Goal: Task Accomplishment & Management: Use online tool/utility

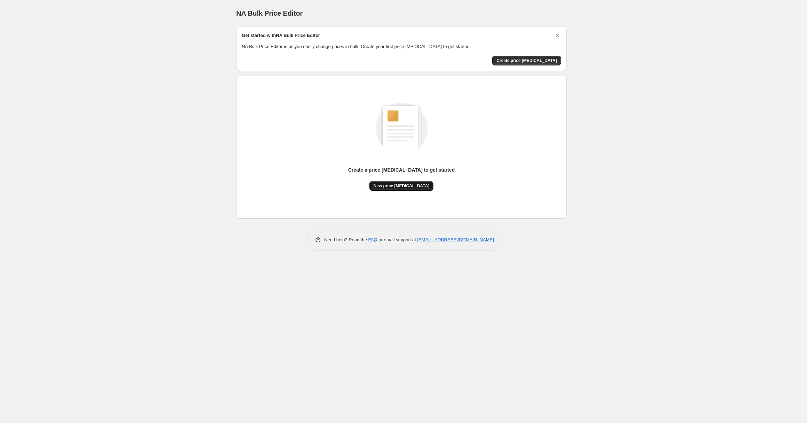
click at [409, 185] on span "New price change job" at bounding box center [402, 186] width 56 height 6
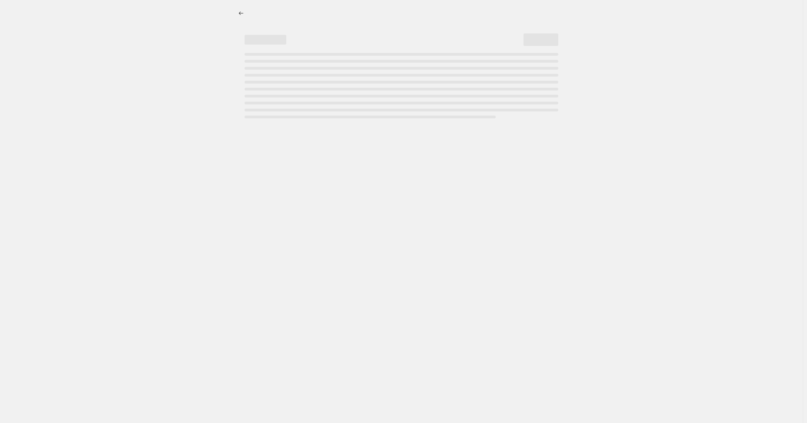
select select "percentage"
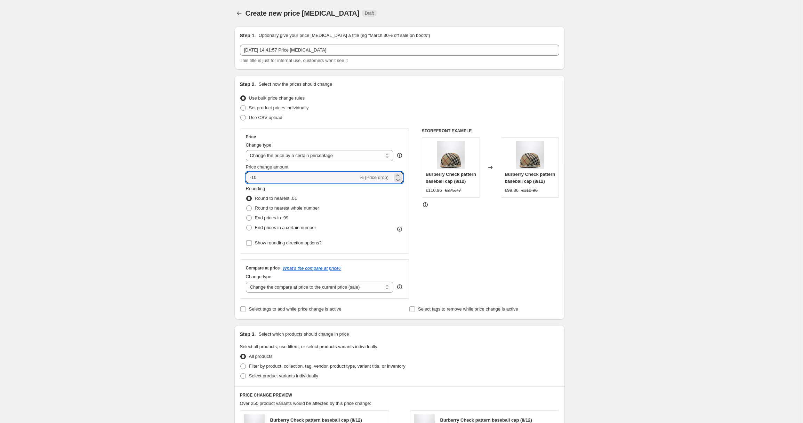
drag, startPoint x: 265, startPoint y: 177, endPoint x: 246, endPoint y: 177, distance: 19.5
click at [246, 177] on div "Price Change type Change the price to a certain amount Change the price by a ce…" at bounding box center [324, 191] width 169 height 126
type input "40"
click at [184, 200] on div "Create new price change job. This page is ready Create new price change job Dra…" at bounding box center [399, 350] width 799 height 700
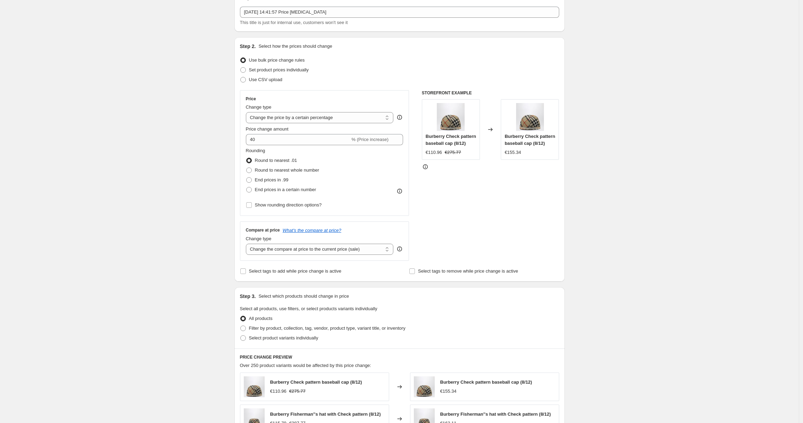
scroll to position [72, 0]
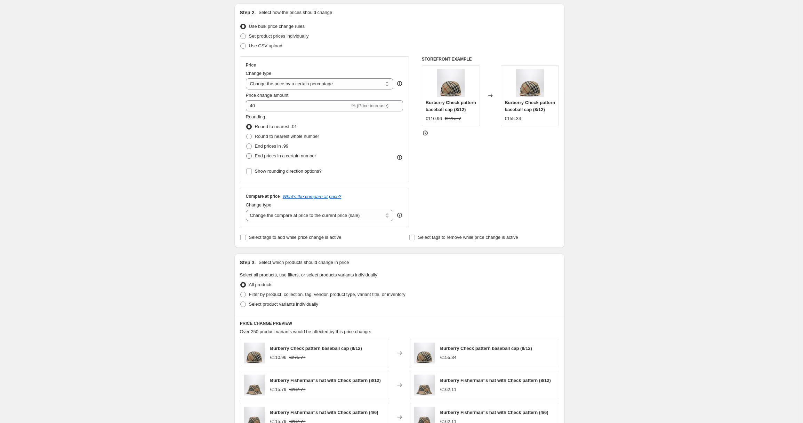
click at [270, 157] on span "End prices in a certain number" at bounding box center [285, 155] width 61 height 5
click at [247, 153] on input "End prices in a certain number" at bounding box center [246, 153] width 0 height 0
radio input "true"
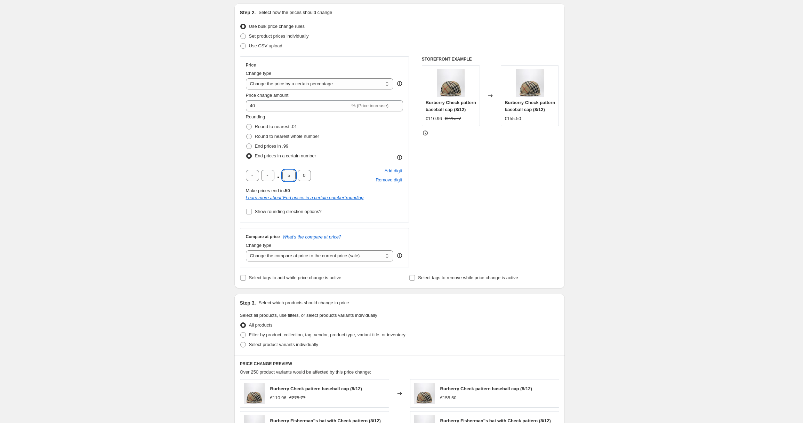
click at [288, 174] on input "5" at bounding box center [288, 175] width 13 height 11
type input "9"
type input "5"
click at [182, 227] on div "Create new price change job. This page is ready Create new price change job Dra…" at bounding box center [399, 298] width 799 height 740
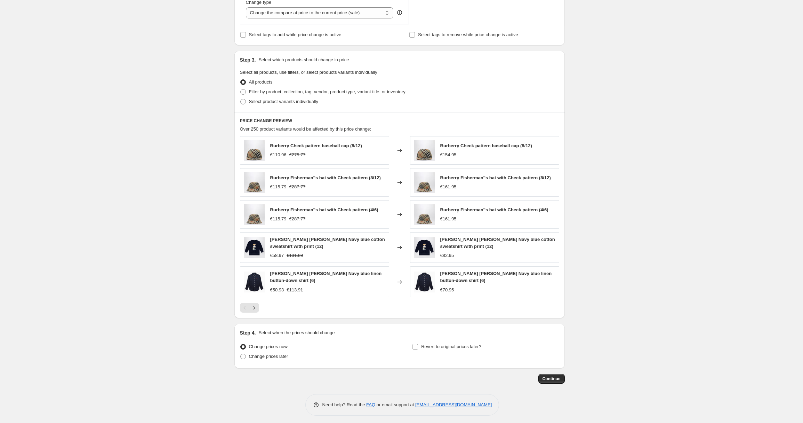
scroll to position [320, 0]
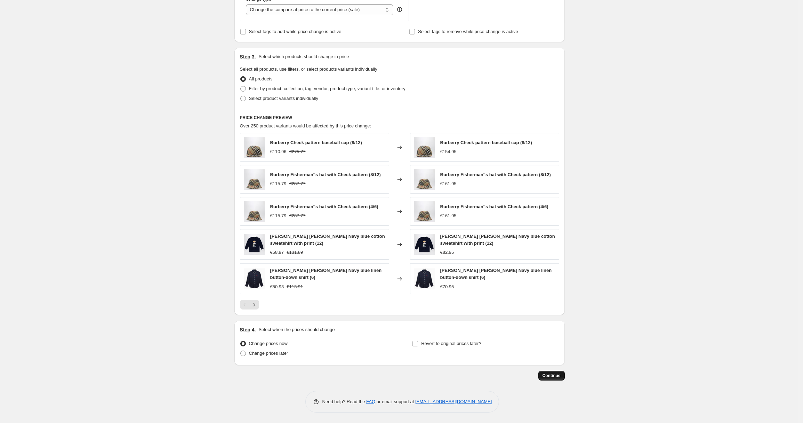
click at [554, 377] on span "Continue" at bounding box center [552, 376] width 18 height 6
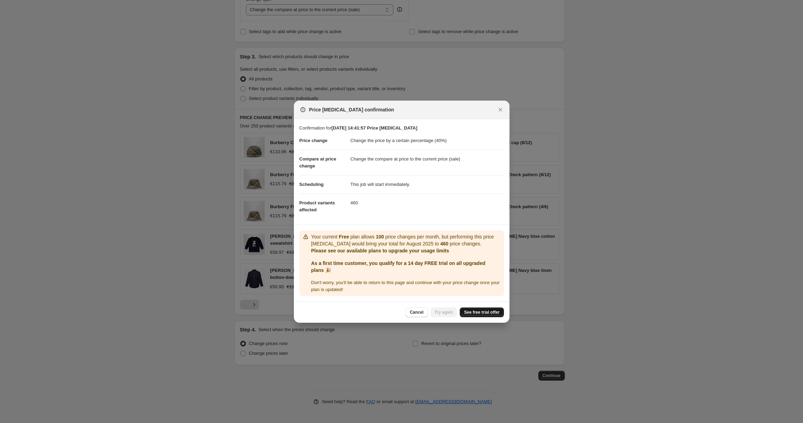
click at [481, 315] on link "See free trial offer" at bounding box center [482, 312] width 44 height 10
click at [489, 312] on span "See free trial offer" at bounding box center [481, 312] width 35 height 6
click at [421, 313] on span "Cancel" at bounding box center [417, 312] width 14 height 6
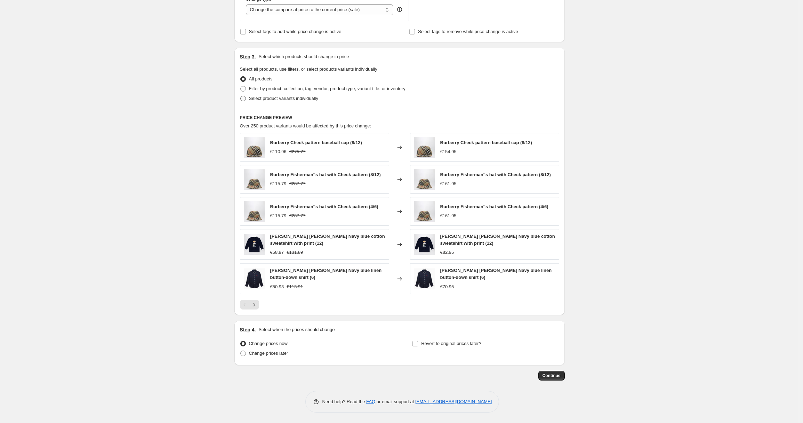
click at [279, 98] on span "Select product variants individually" at bounding box center [283, 98] width 69 height 5
click at [241, 96] on input "Select product variants individually" at bounding box center [240, 96] width 0 height 0
radio input "true"
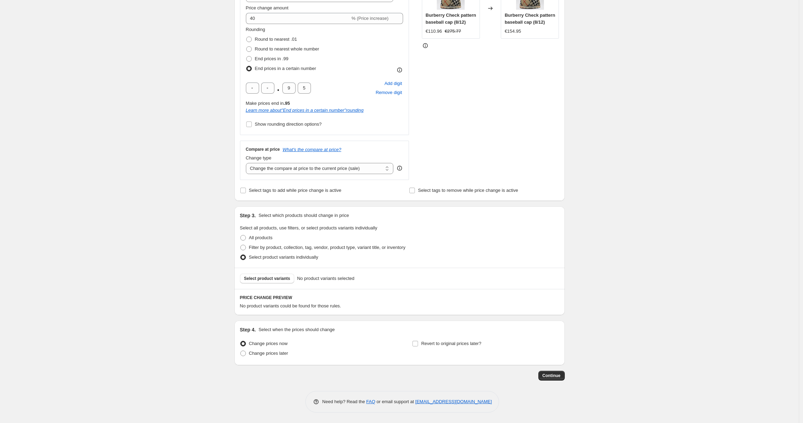
scroll to position [159, 0]
click at [270, 247] on span "Filter by product, collection, tag, vendor, product type, variant title, or inv…" at bounding box center [327, 247] width 157 height 5
click at [241, 245] on input "Filter by product, collection, tag, vendor, product type, variant title, or inv…" at bounding box center [240, 245] width 0 height 0
radio input "true"
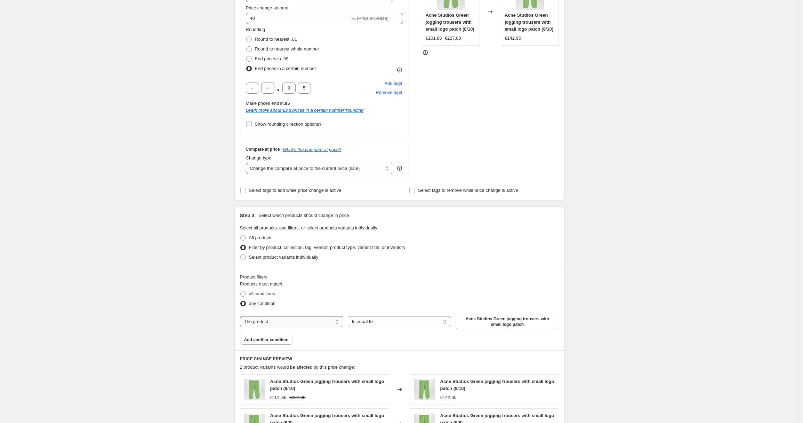
click at [327, 318] on select "The product The product's collection The product's tag The product's vendor The…" at bounding box center [291, 321] width 103 height 11
select select "collection"
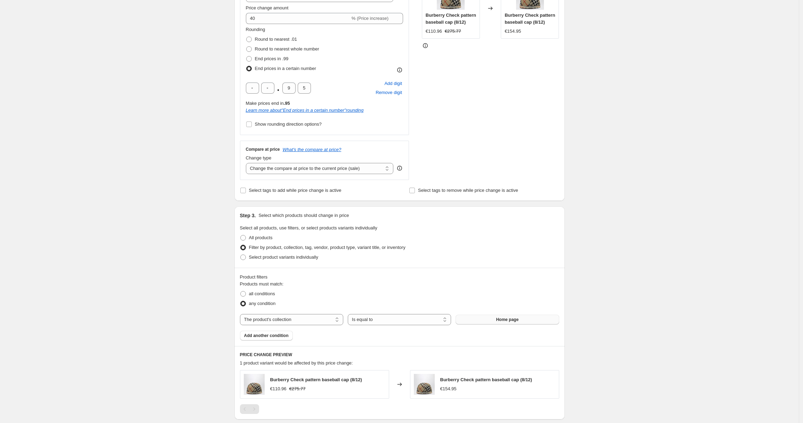
click at [493, 321] on button "Home page" at bounding box center [507, 319] width 103 height 10
click at [265, 336] on span "Add another condition" at bounding box center [266, 336] width 45 height 6
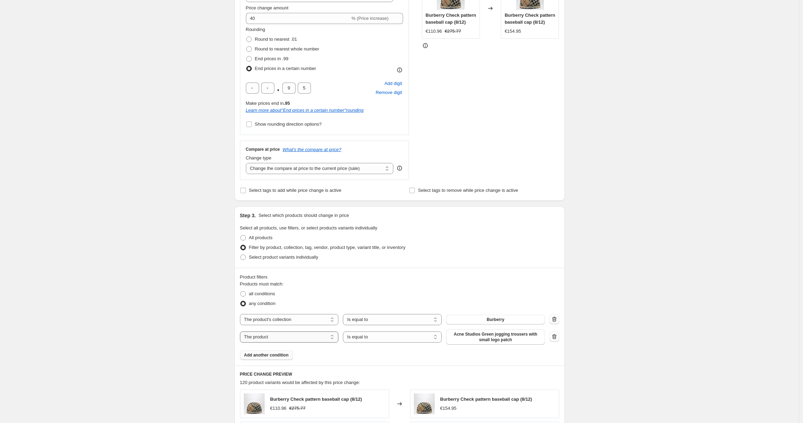
click at [270, 334] on select "The product The product's collection The product's tag The product's vendor The…" at bounding box center [289, 336] width 99 height 11
select select "collection"
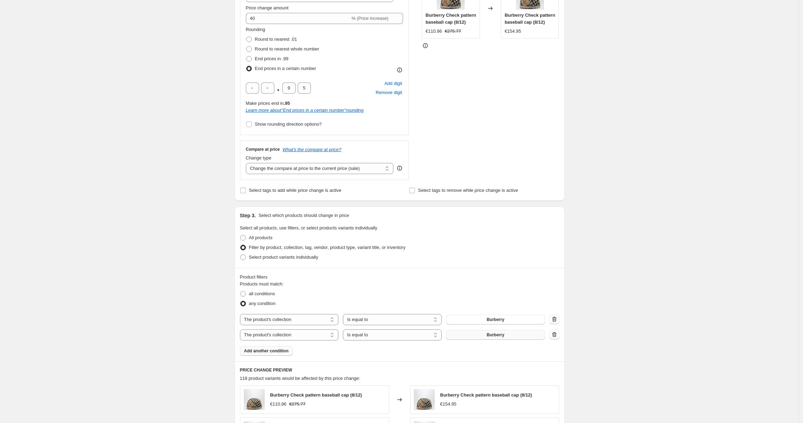
click at [472, 336] on button "Burberry" at bounding box center [495, 335] width 99 height 10
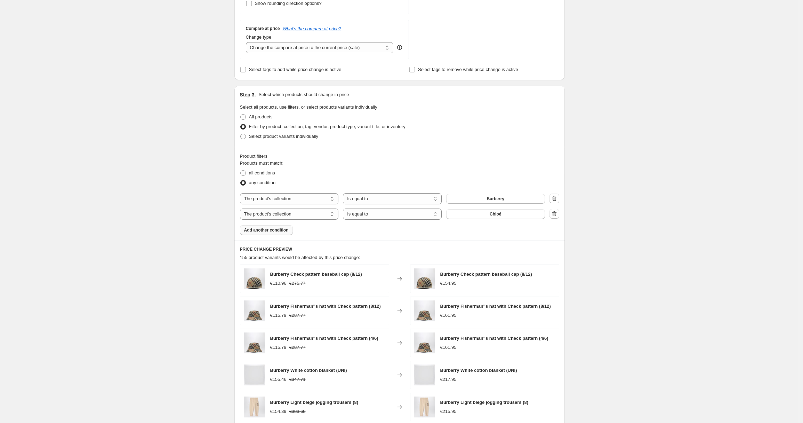
scroll to position [59, 0]
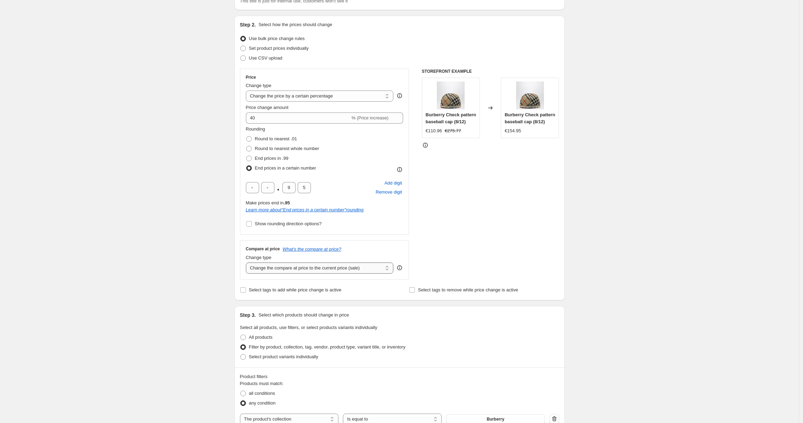
click at [347, 267] on select "Change the compare at price to the current price (sale) Change the compare at p…" at bounding box center [320, 267] width 148 height 11
select select "remove"
click at [248, 262] on select "Change the compare at price to the current price (sale) Change the compare at p…" at bounding box center [320, 267] width 148 height 11
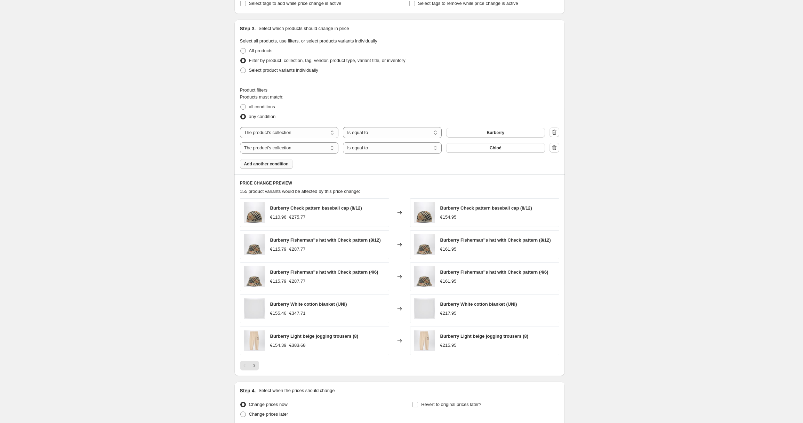
scroll to position [409, 0]
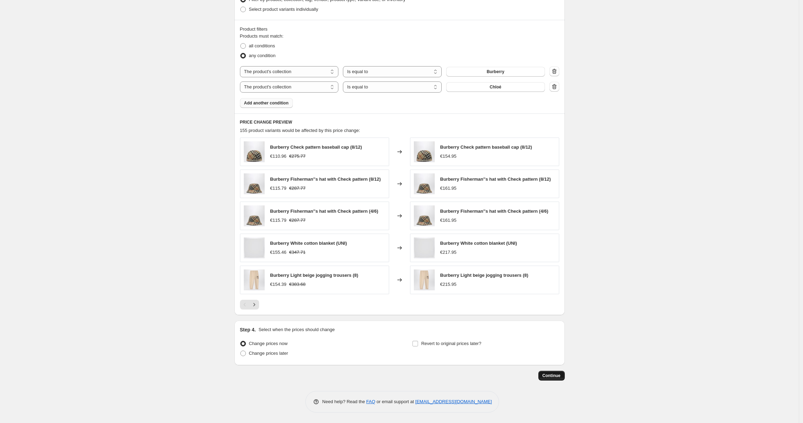
click at [553, 375] on span "Continue" at bounding box center [552, 376] width 18 height 6
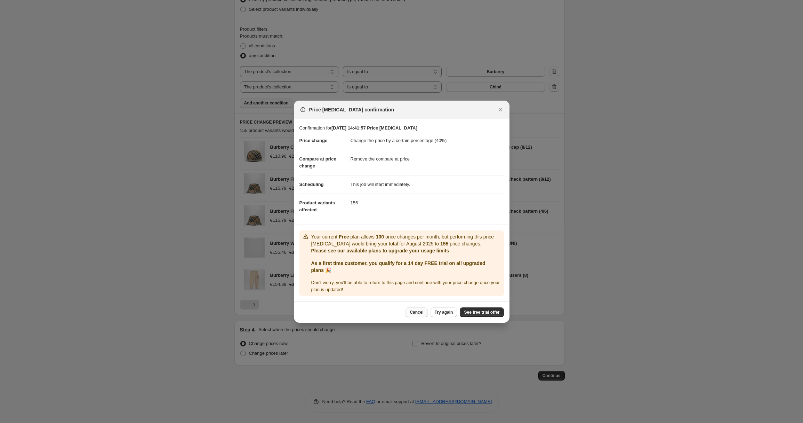
click at [419, 314] on span "Cancel" at bounding box center [417, 312] width 14 height 6
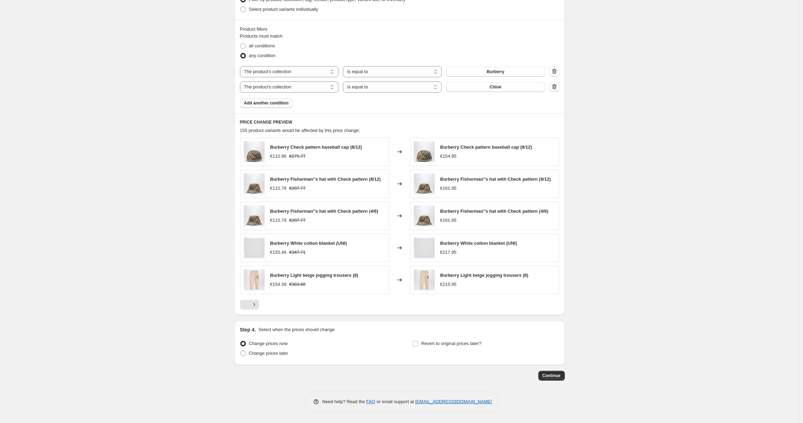
click at [557, 85] on icon "button" at bounding box center [554, 86] width 5 height 5
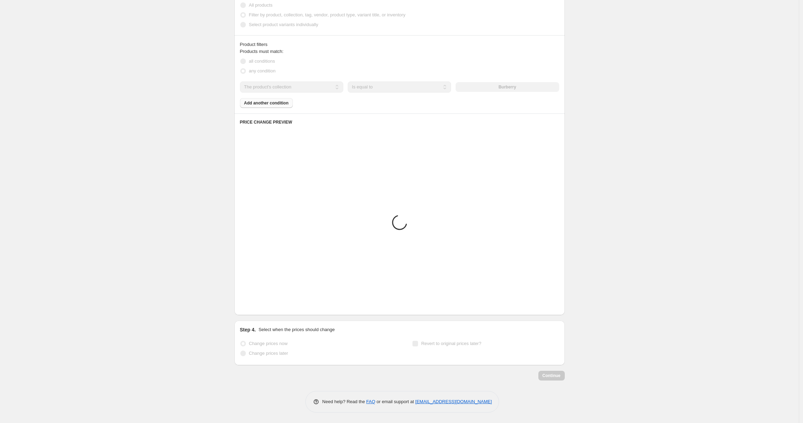
scroll to position [393, 0]
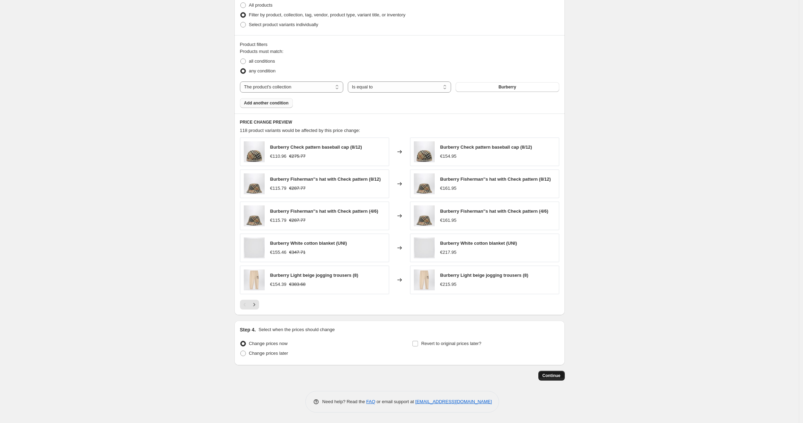
click at [554, 374] on span "Continue" at bounding box center [552, 376] width 18 height 6
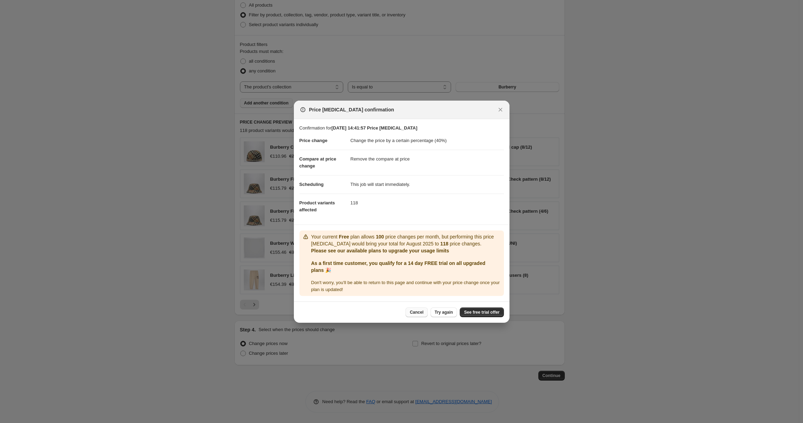
click at [406, 313] on button "Cancel" at bounding box center [417, 312] width 22 height 10
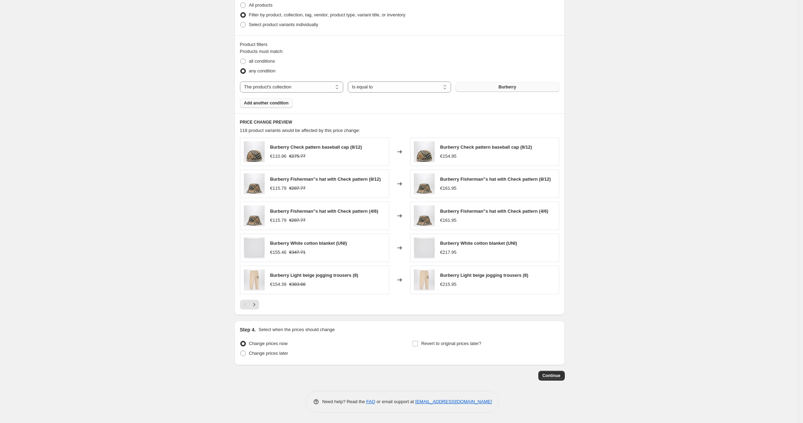
click at [538, 85] on button "Burberry" at bounding box center [507, 87] width 103 height 10
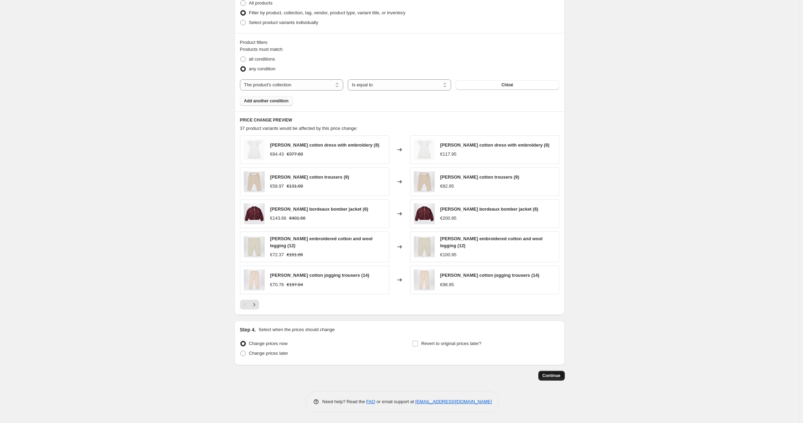
click at [558, 376] on span "Continue" at bounding box center [552, 376] width 18 height 6
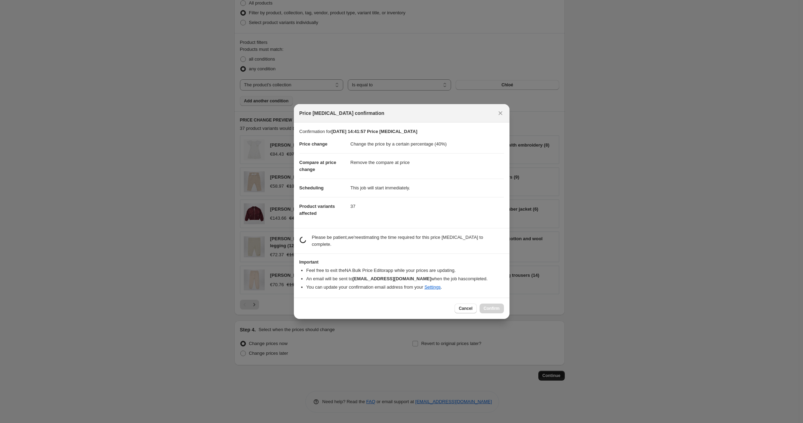
scroll to position [0, 0]
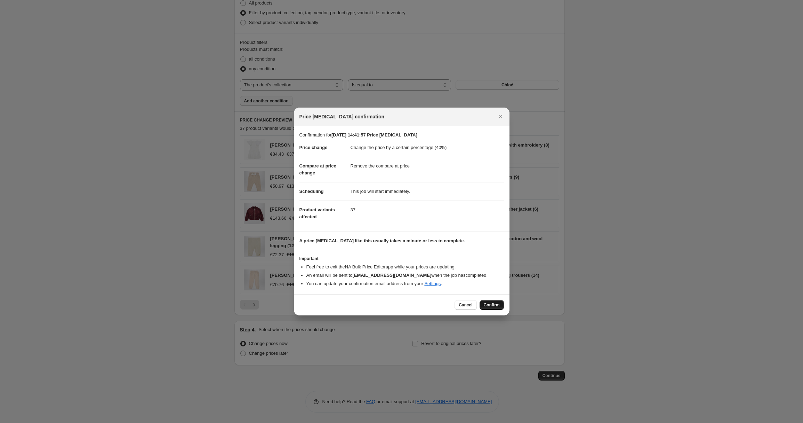
click at [496, 306] on span "Confirm" at bounding box center [492, 305] width 16 height 6
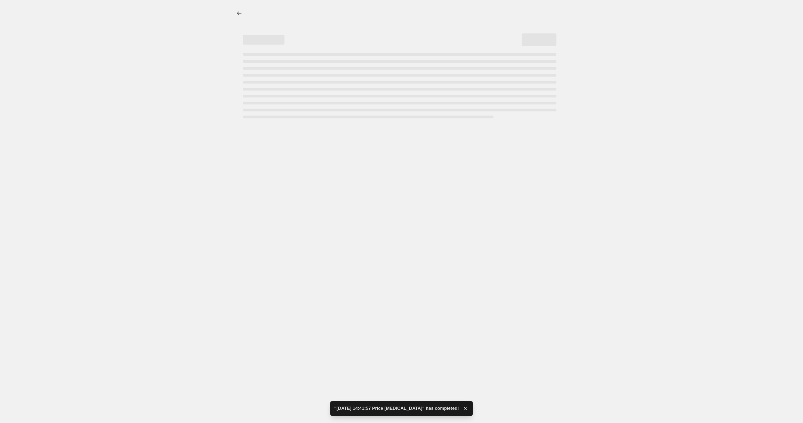
select select "percentage"
select select "remove"
select select "collection"
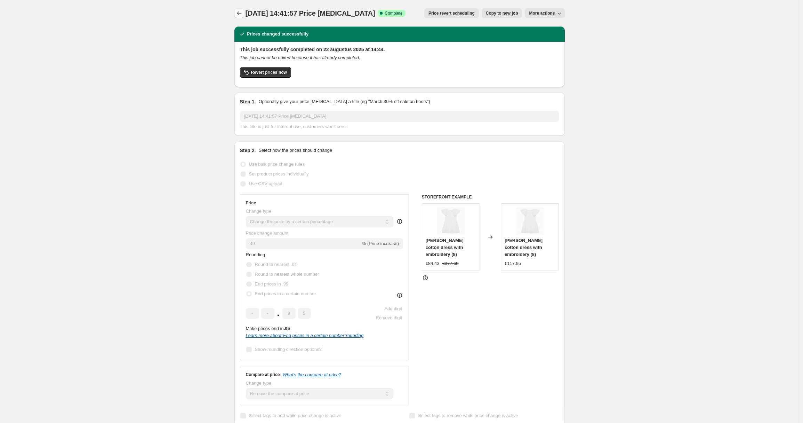
click at [240, 14] on icon "Price change jobs" at bounding box center [239, 12] width 5 height 3
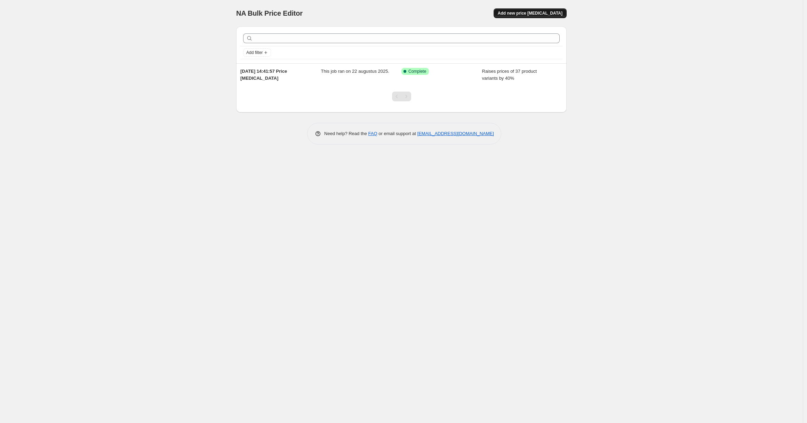
click at [542, 11] on span "Add new price change job" at bounding box center [530, 13] width 65 height 6
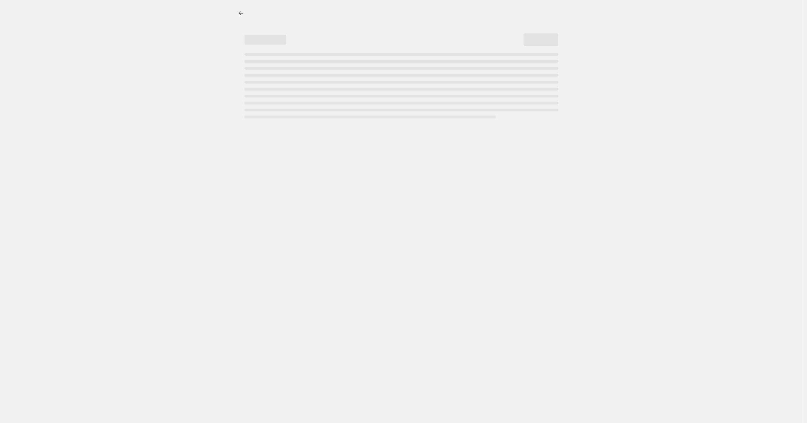
select select "percentage"
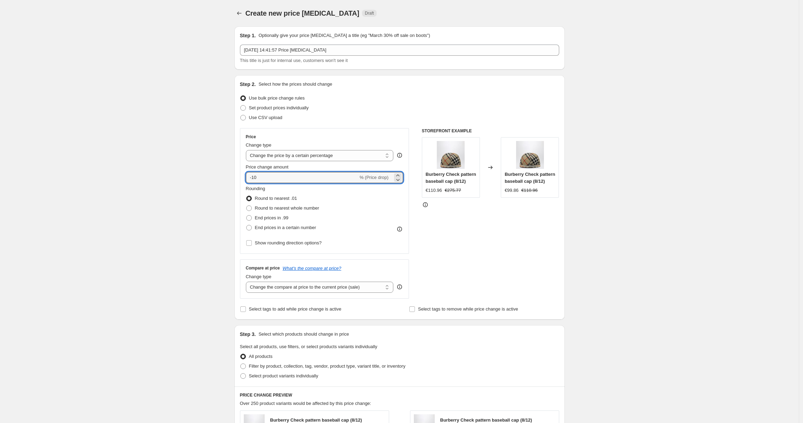
drag, startPoint x: 244, startPoint y: 178, endPoint x: 233, endPoint y: 178, distance: 11.5
click at [233, 178] on div "Step 1. Optionally give your price change job a title (eg "March 30% off sale o…" at bounding box center [397, 339] width 336 height 637
type input "40"
click at [266, 229] on span "End prices in a certain number" at bounding box center [285, 227] width 61 height 5
click at [247, 225] on input "End prices in a certain number" at bounding box center [246, 225] width 0 height 0
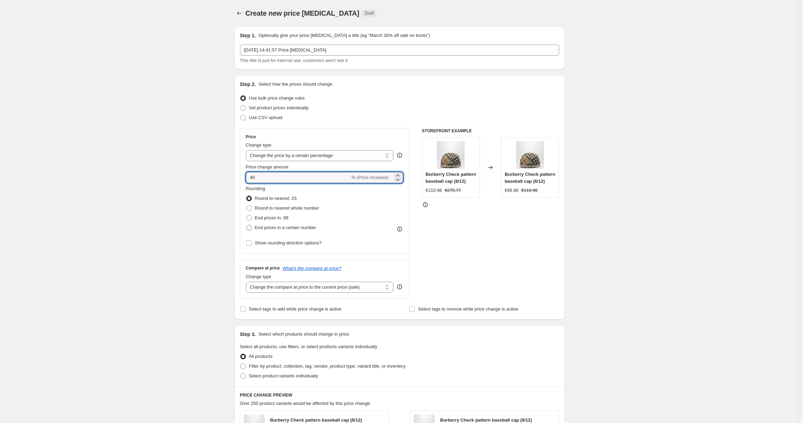
radio input "true"
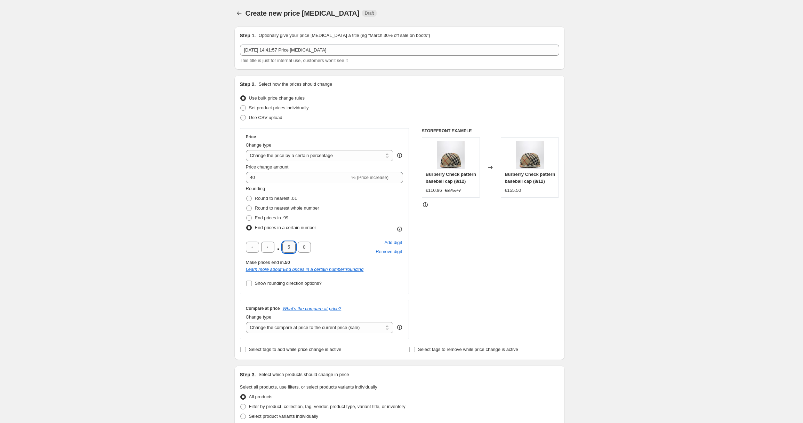
drag, startPoint x: 294, startPoint y: 247, endPoint x: 285, endPoint y: 248, distance: 9.6
click at [285, 248] on input "5" at bounding box center [288, 246] width 13 height 11
type input "9"
drag, startPoint x: 307, startPoint y: 246, endPoint x: 303, endPoint y: 246, distance: 3.8
click at [303, 246] on input "0" at bounding box center [304, 246] width 13 height 11
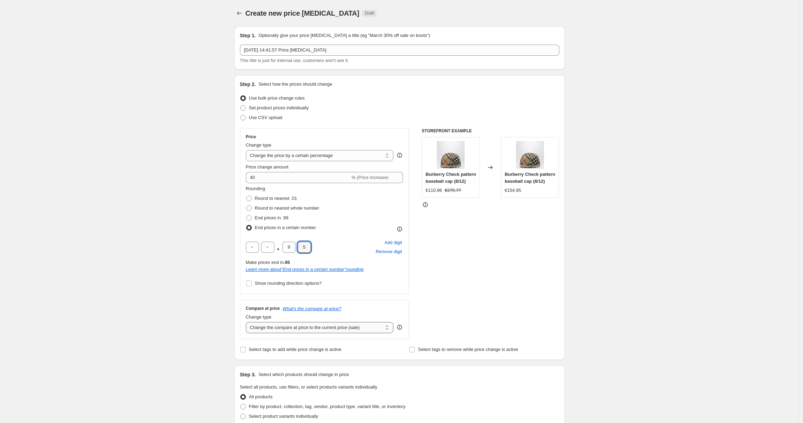
type input "5"
click at [292, 330] on select "Change the compare at price to the current price (sale) Change the compare at p…" at bounding box center [320, 327] width 148 height 11
select select "remove"
click at [248, 322] on select "Change the compare at price to the current price (sale) Change the compare at p…" at bounding box center [320, 327] width 148 height 11
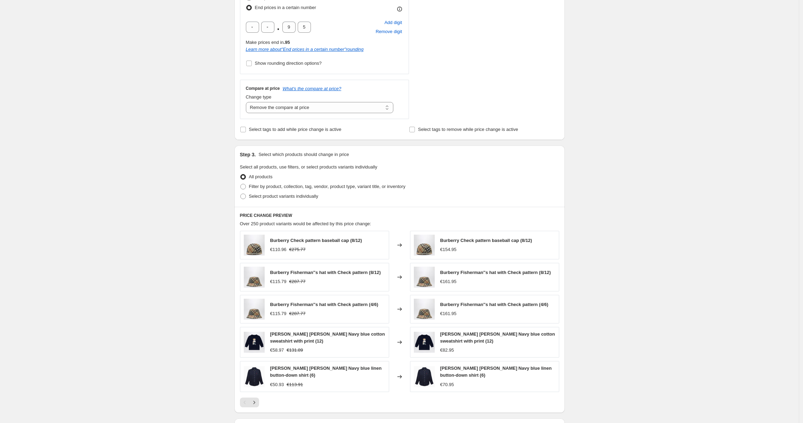
scroll to position [293, 0]
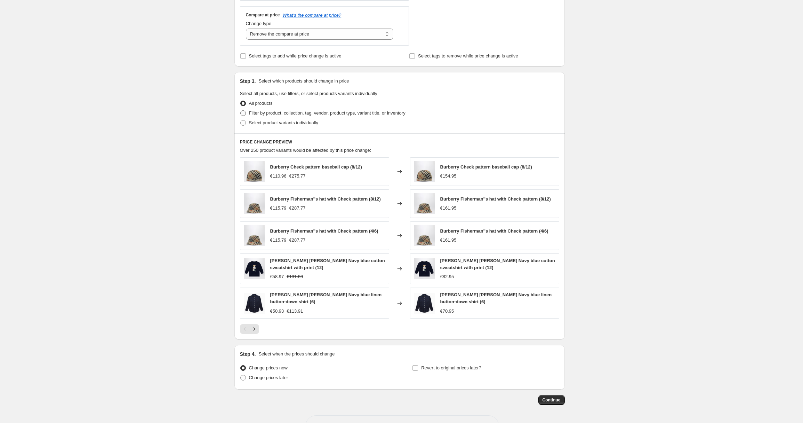
click at [262, 111] on span "Filter by product, collection, tag, vendor, product type, variant title, or inv…" at bounding box center [327, 112] width 157 height 5
click at [241, 111] on input "Filter by product, collection, tag, vendor, product type, variant title, or inv…" at bounding box center [240, 110] width 0 height 0
radio input "true"
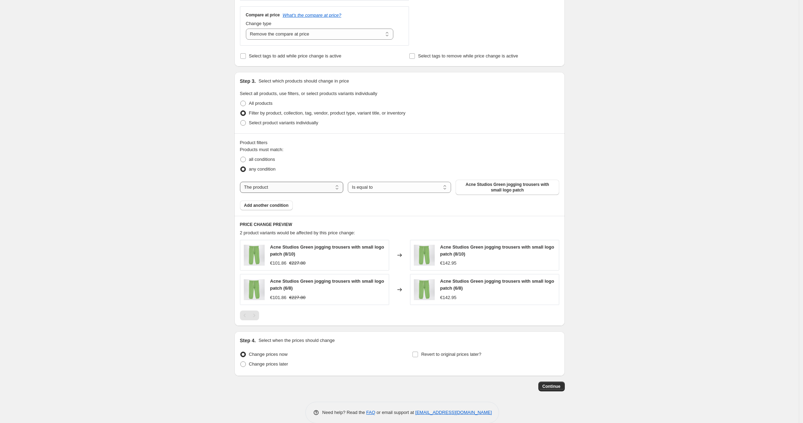
drag, startPoint x: 335, startPoint y: 198, endPoint x: 326, endPoint y: 190, distance: 12.6
click at [335, 198] on div "Products must match: all conditions any condition The product The product's col…" at bounding box center [399, 178] width 319 height 64
click at [325, 189] on select "The product The product's collection The product's tag The product's vendor The…" at bounding box center [291, 187] width 103 height 11
select select "collection"
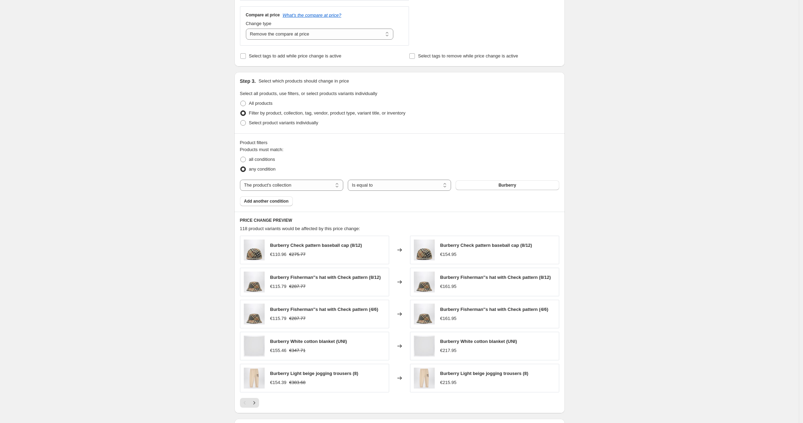
click at [487, 186] on button "Burberry" at bounding box center [507, 185] width 103 height 10
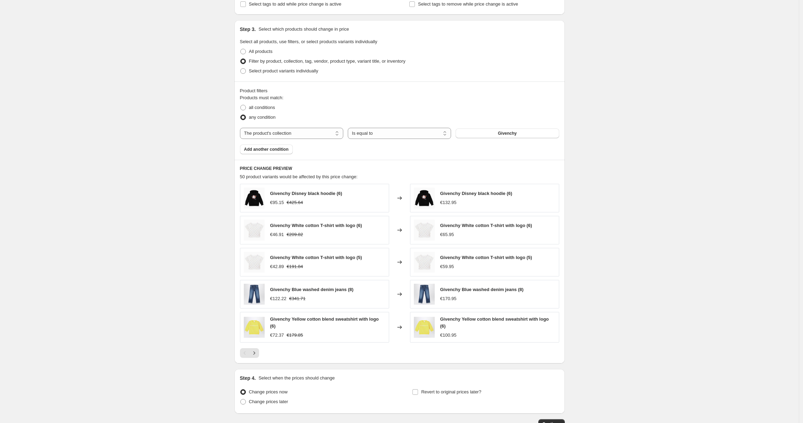
scroll to position [393, 0]
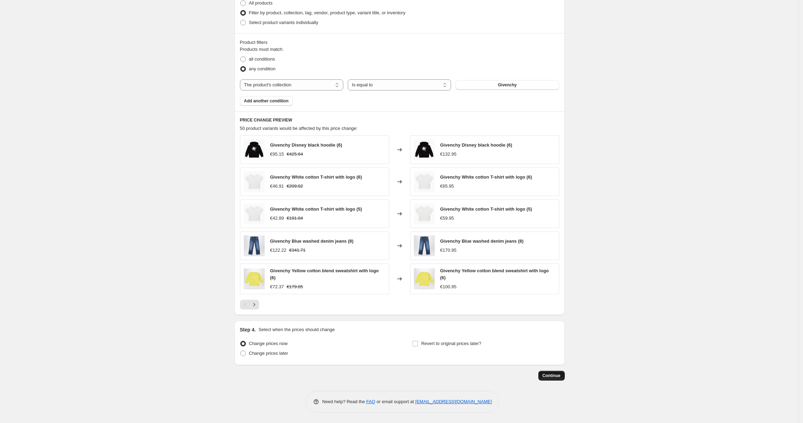
click at [546, 377] on span "Continue" at bounding box center [552, 376] width 18 height 6
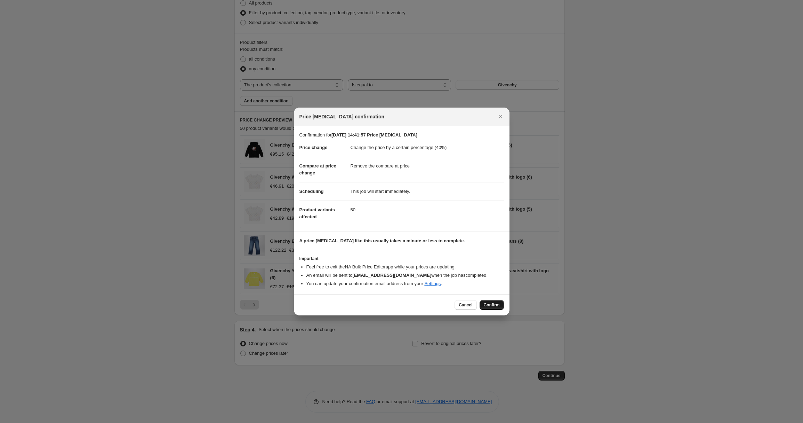
click at [492, 302] on span "Confirm" at bounding box center [492, 305] width 16 height 6
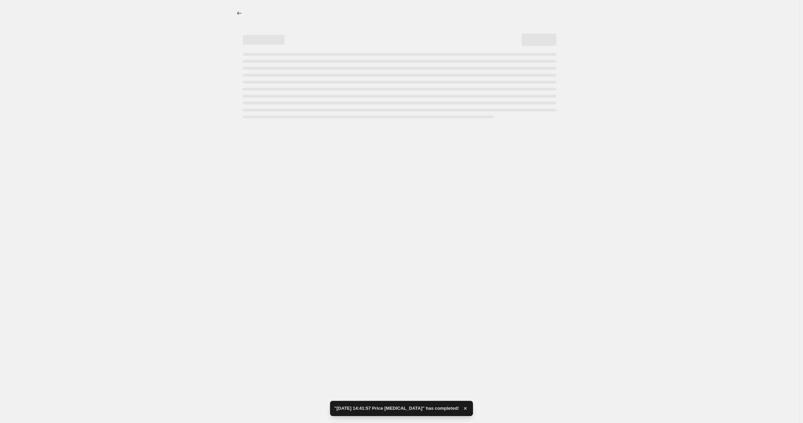
select select "percentage"
select select "remove"
select select "collection"
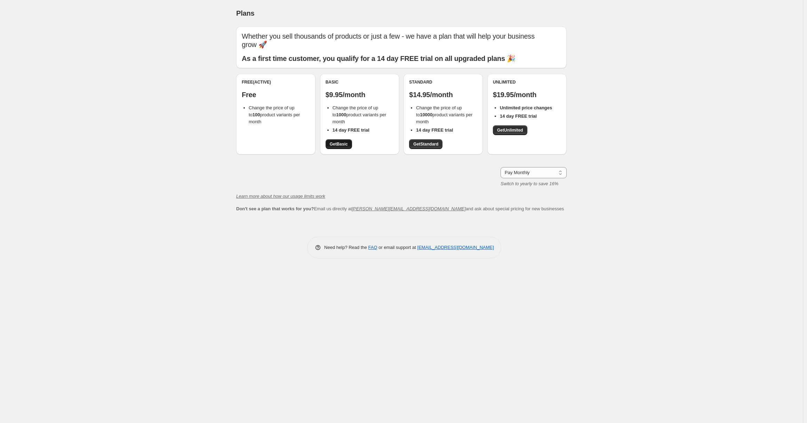
click at [341, 141] on span "Get Basic" at bounding box center [339, 144] width 18 height 6
click at [292, 118] on div "Free (Active) Free Change the price of up to 100 product variants per month" at bounding box center [275, 114] width 79 height 81
